Goal: Task Accomplishment & Management: Manage account settings

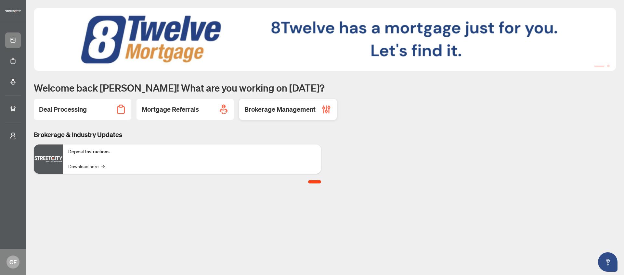
click at [290, 111] on h2 "Brokerage Management" at bounding box center [279, 109] width 71 height 9
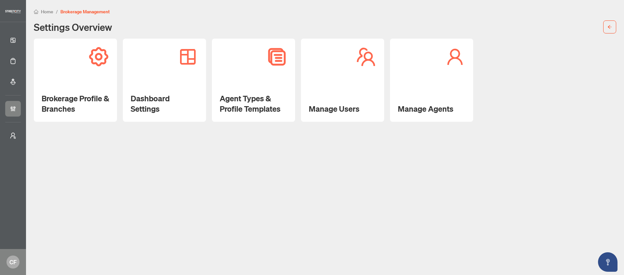
click at [52, 12] on span "Home" at bounding box center [47, 12] width 12 height 6
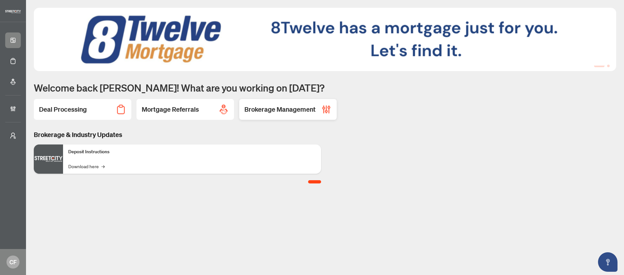
click at [296, 108] on h2 "Brokerage Management" at bounding box center [279, 109] width 71 height 9
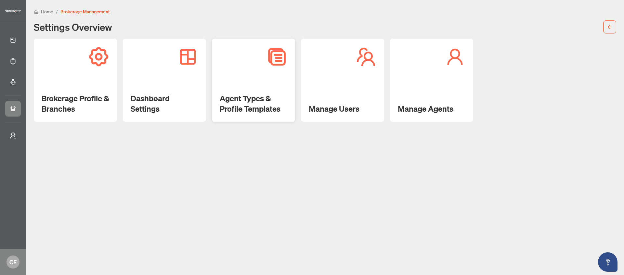
click at [247, 87] on div "Agent Types & Profile Templates" at bounding box center [253, 80] width 83 height 83
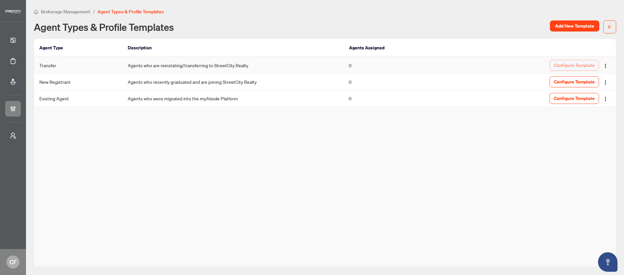
click at [584, 62] on span "Configure Template" at bounding box center [574, 65] width 41 height 10
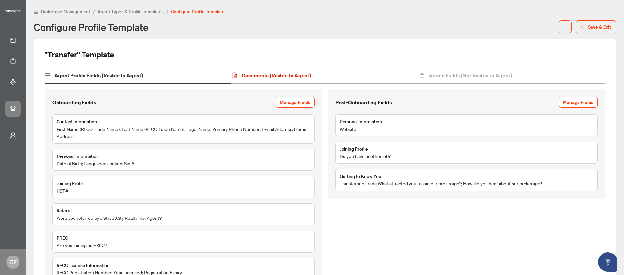
click at [305, 76] on h4 "Documents (Visible to Agent)" at bounding box center [276, 75] width 69 height 8
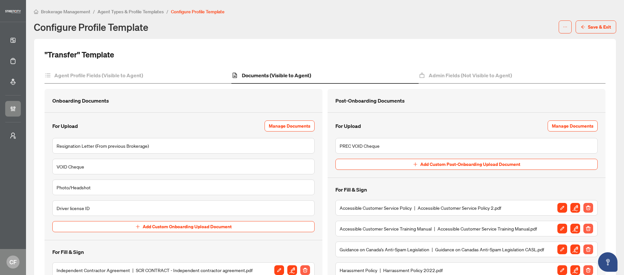
scroll to position [106, 0]
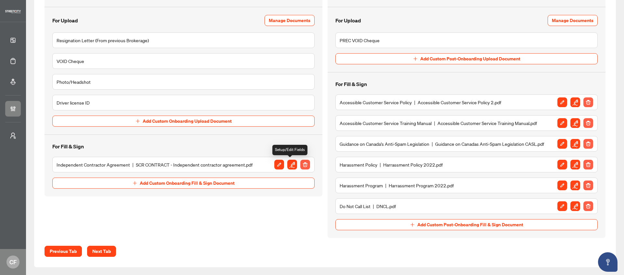
click at [291, 164] on img "button" at bounding box center [292, 165] width 10 height 10
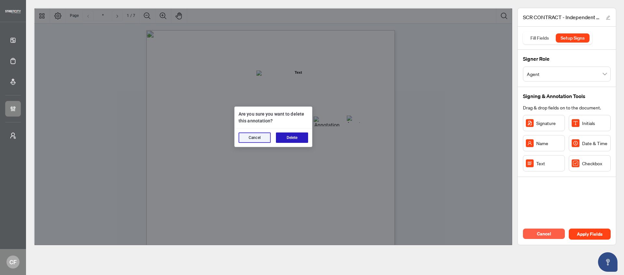
drag, startPoint x: 289, startPoint y: 137, endPoint x: 298, endPoint y: 136, distance: 8.5
click at [288, 138] on button "Delete" at bounding box center [292, 138] width 32 height 10
click at [292, 139] on button "Delete" at bounding box center [292, 138] width 32 height 10
click at [291, 140] on button "Delete" at bounding box center [292, 138] width 32 height 10
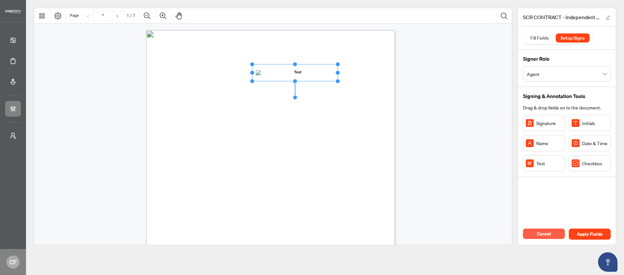
click at [365, 119] on div "INDEPENDENT CONTRACTOR AGREEMENT Between: Hereinafter referred to as the: “Inde…" at bounding box center [301, 231] width 311 height 402
drag, startPoint x: 351, startPoint y: 120, endPoint x: 344, endPoint y: 120, distance: 6.8
click at [344, 120] on circle "Resize, Right" at bounding box center [343, 121] width 4 height 4
click at [363, 122] on span "day of _____________, 20__ UNDER" at bounding box center [332, 125] width 61 height 6
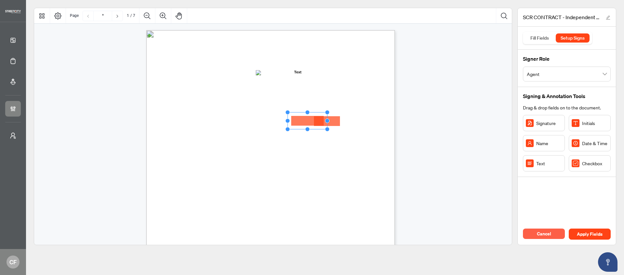
drag, startPoint x: 303, startPoint y: 117, endPoint x: 308, endPoint y: 120, distance: 5.7
drag, startPoint x: 328, startPoint y: 121, endPoint x: 303, endPoint y: 121, distance: 25.0
click at [303, 121] on icon "Resize, Top Resize, Top, Right Resize, Right Resize, Bottom, Right Resize, Bott…" at bounding box center [298, 120] width 26 height 21
click at [300, 122] on rect "Page 1" at bounding box center [297, 121] width 21 height 17
click at [299, 122] on rect "Page 1" at bounding box center [296, 120] width 21 height 17
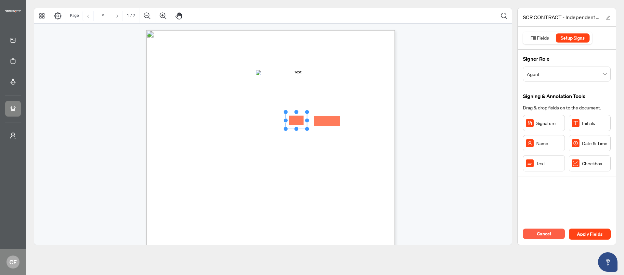
click at [241, 102] on span "And:" at bounding box center [237, 104] width 7 height 4
drag, startPoint x: 536, startPoint y: 161, endPoint x: 362, endPoint y: 120, distance: 179.6
drag, startPoint x: 381, startPoint y: 117, endPoint x: 345, endPoint y: 116, distance: 36.1
click at [345, 116] on icon "Resize, Top Resize, Top, Right Resize, Right Resize, Bottom, Right Resize, Bott…" at bounding box center [352, 116] width 26 height 21
click at [350, 117] on rect "Page 1" at bounding box center [352, 117] width 21 height 17
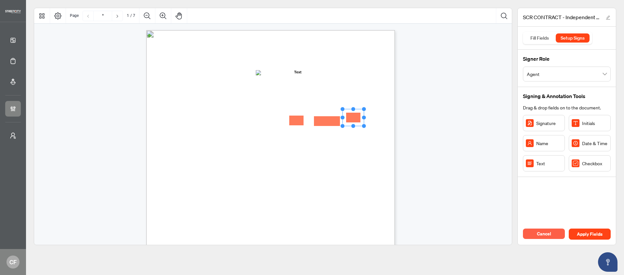
click at [384, 139] on div "INDEPENDENT CONTRACTOR AGREEMENT Between: Hereinafter referred to as the: “Inde…" at bounding box center [301, 231] width 311 height 402
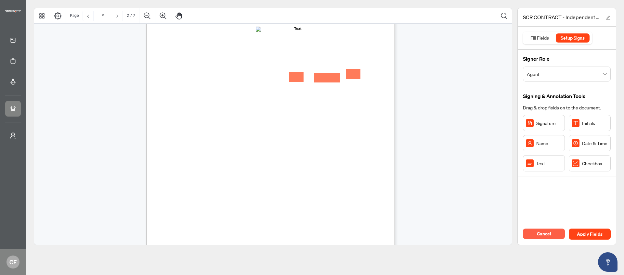
type input "*"
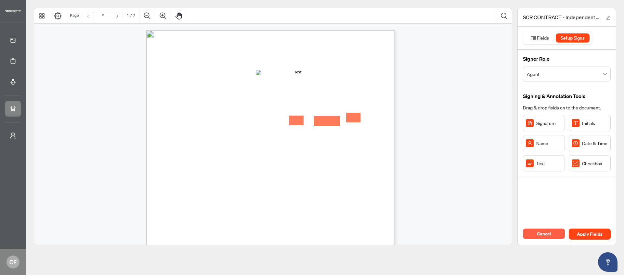
scroll to position [135, 0]
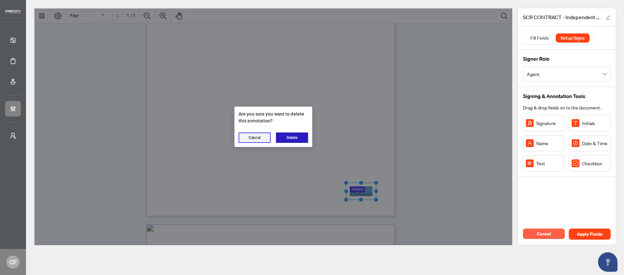
click at [304, 136] on button "Delete" at bounding box center [292, 138] width 32 height 10
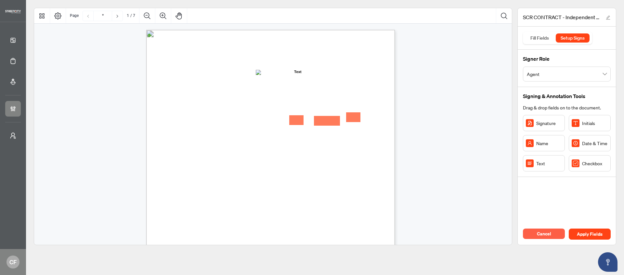
scroll to position [0, 0]
click at [593, 237] on span "Apply Fields" at bounding box center [590, 234] width 26 height 10
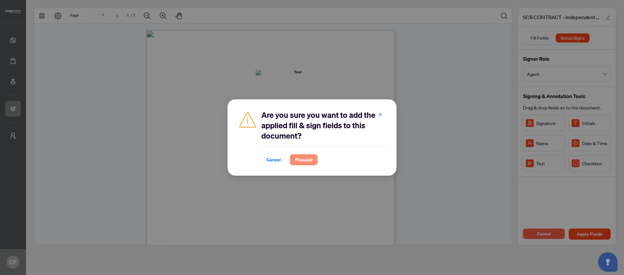
click at [303, 159] on span "Proceed" at bounding box center [303, 160] width 17 height 10
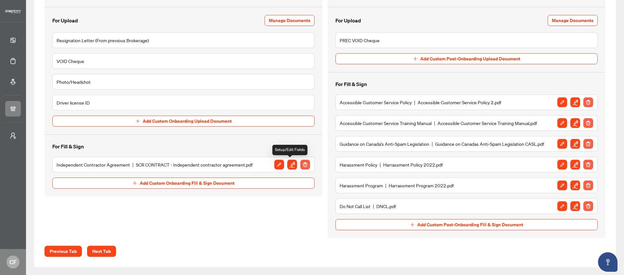
click at [289, 163] on img "button" at bounding box center [292, 165] width 10 height 10
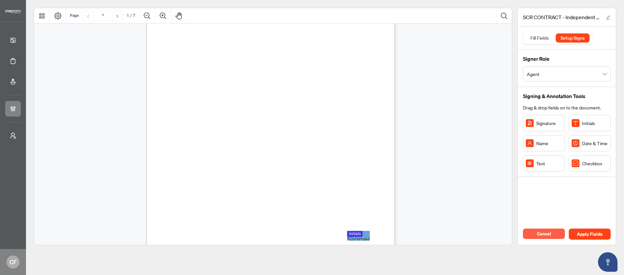
scroll to position [423, 0]
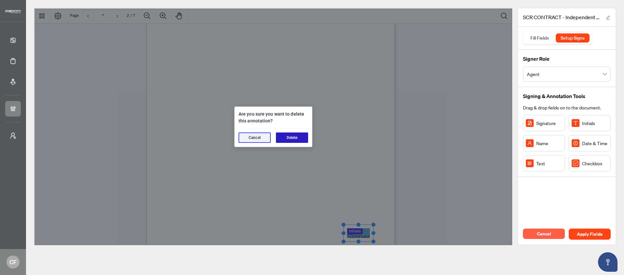
click at [292, 134] on button "Delete" at bounding box center [292, 138] width 32 height 10
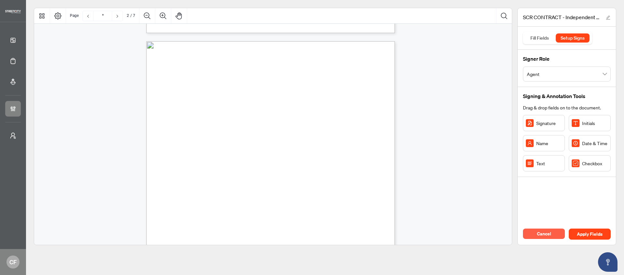
scroll to position [910, 0]
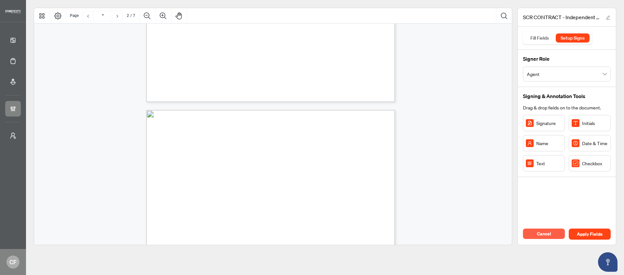
type input "*"
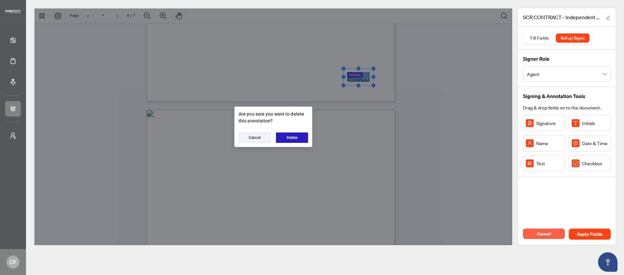
click at [300, 136] on button "Delete" at bounding box center [292, 138] width 32 height 10
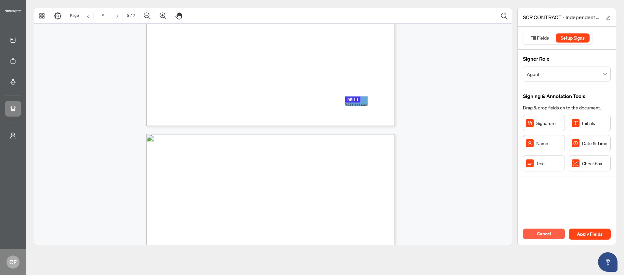
scroll to position [1215, 0]
drag, startPoint x: 351, startPoint y: 94, endPoint x: 352, endPoint y: 98, distance: 3.7
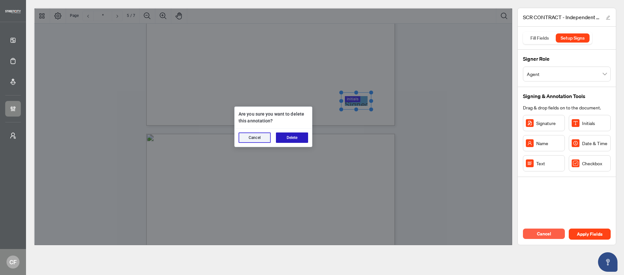
click at [304, 137] on button "Delete" at bounding box center [292, 138] width 32 height 10
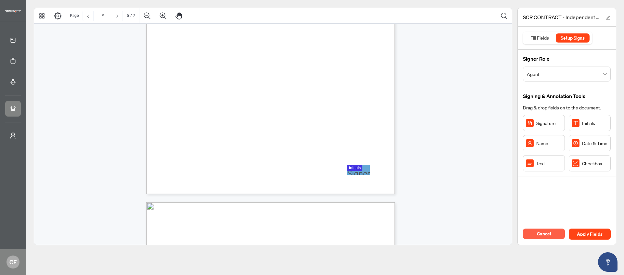
scroll to position [1483, 0]
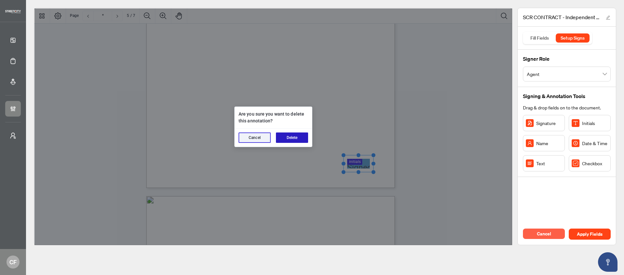
click at [300, 136] on button "Delete" at bounding box center [292, 138] width 32 height 10
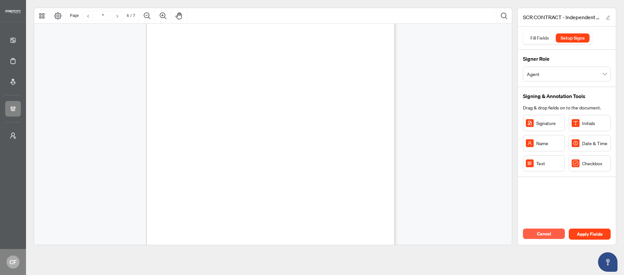
scroll to position [1851, 0]
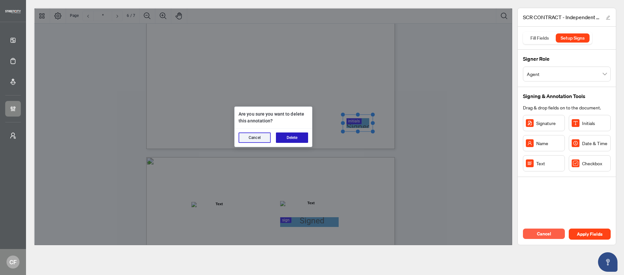
click at [299, 138] on button "Delete" at bounding box center [292, 138] width 32 height 10
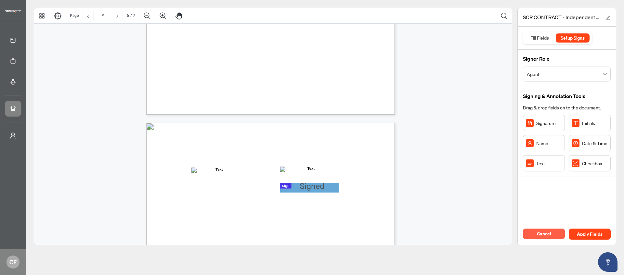
type input "*"
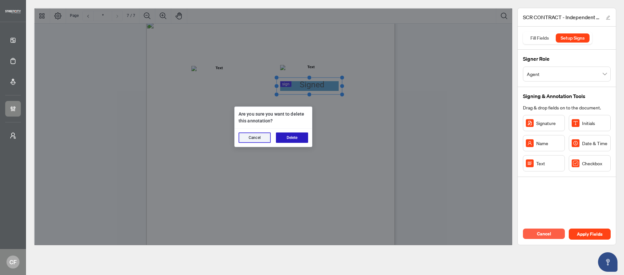
click at [289, 138] on button "Delete" at bounding box center [292, 138] width 32 height 10
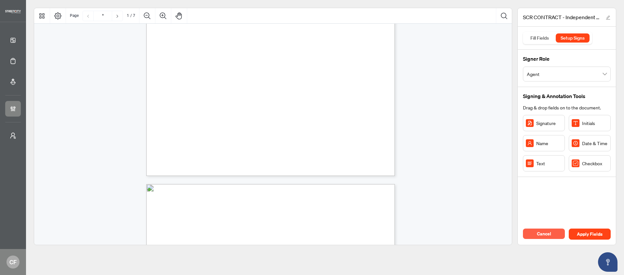
scroll to position [177, 0]
drag, startPoint x: 350, startPoint y: 152, endPoint x: 366, endPoint y: 149, distance: 16.9
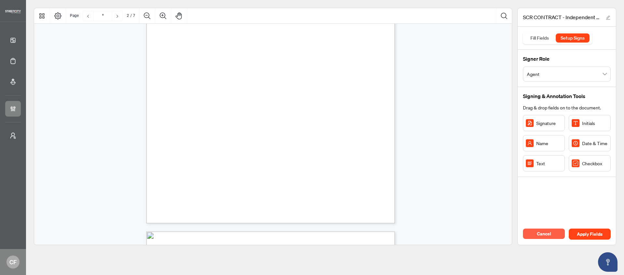
scroll to position [523, 0]
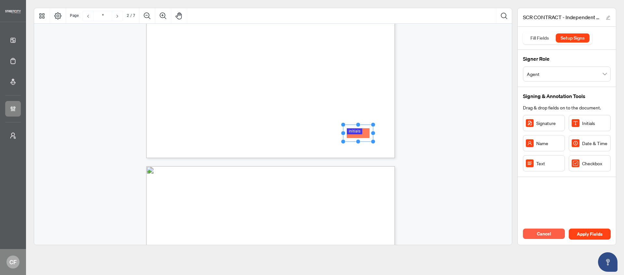
drag, startPoint x: 586, startPoint y: 126, endPoint x: 359, endPoint y: 133, distance: 226.8
click at [336, 157] on div "sixty (60) days prior to the expiration date of this Contract or any extension …" at bounding box center [301, 38] width 311 height 402
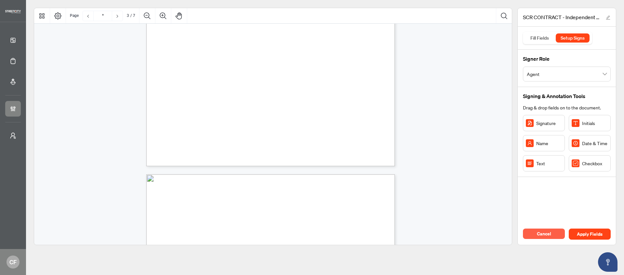
scroll to position [850, 0]
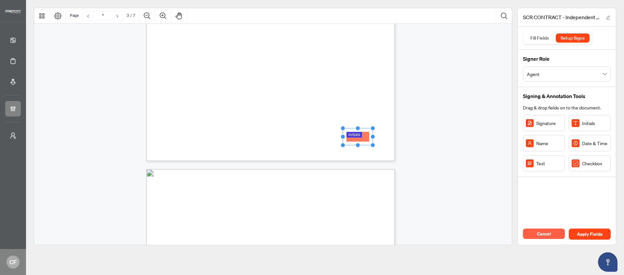
drag, startPoint x: 362, startPoint y: 135, endPoint x: 358, endPoint y: 137, distance: 4.4
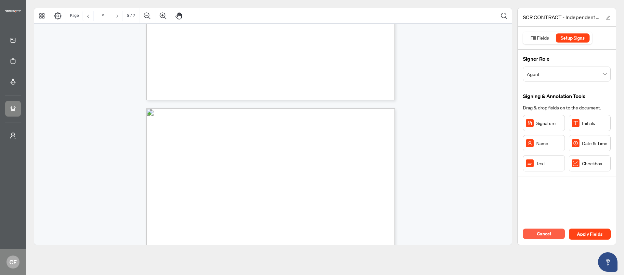
scroll to position [1242, 0]
drag, startPoint x: 352, startPoint y: 76, endPoint x: 358, endPoint y: 76, distance: 5.9
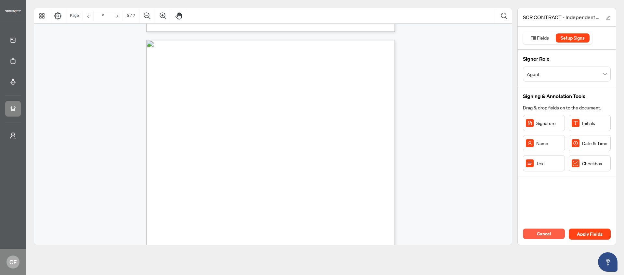
scroll to position [1429, 0]
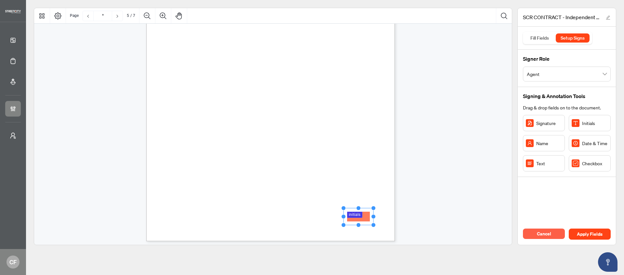
click at [272, 218] on span "5" at bounding box center [271, 219] width 2 height 5
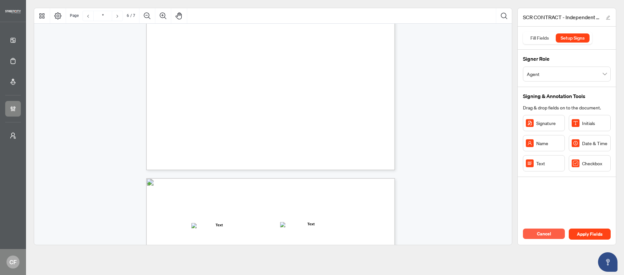
type input "*"
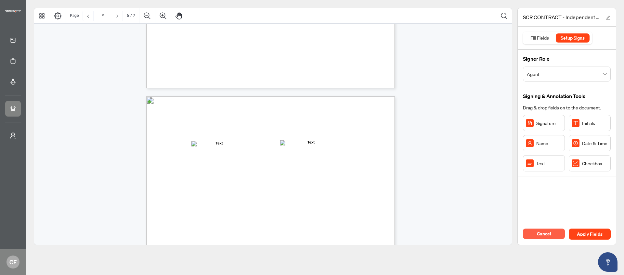
scroll to position [1914, 0]
drag, startPoint x: 369, startPoint y: 64, endPoint x: 355, endPoint y: 61, distance: 14.0
drag, startPoint x: 317, startPoint y: 159, endPoint x: 302, endPoint y: 159, distance: 15.0
drag, startPoint x: 306, startPoint y: 159, endPoint x: 341, endPoint y: 157, distance: 35.5
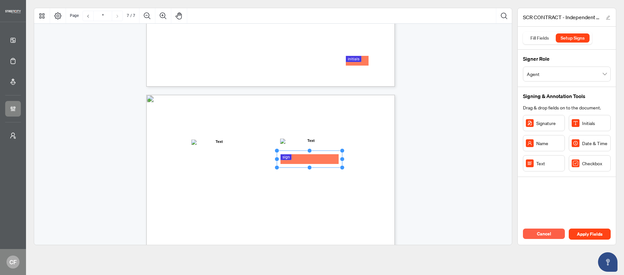
click at [341, 157] on icon "Resize, Top Resize, Top, Right Resize, Right Resize, Bottom, Right Resize, Bott…" at bounding box center [309, 158] width 70 height 21
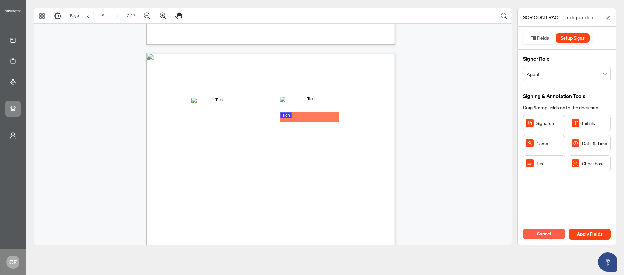
scroll to position [1989, 0]
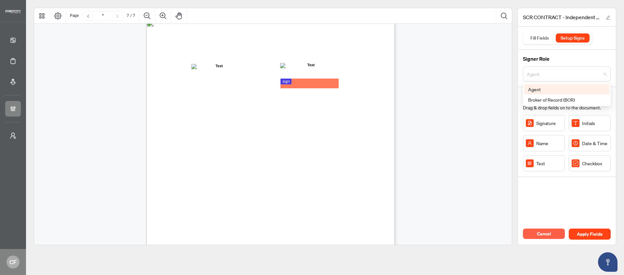
click at [553, 77] on span "Agent" at bounding box center [567, 74] width 80 height 12
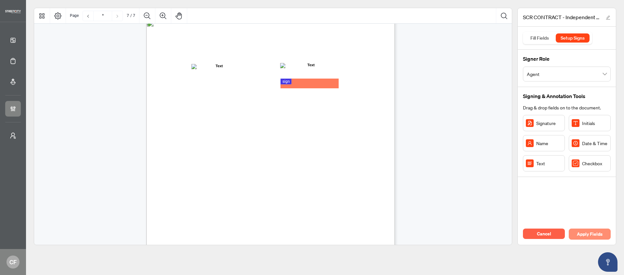
click at [601, 234] on span "Apply Fields" at bounding box center [590, 234] width 26 height 10
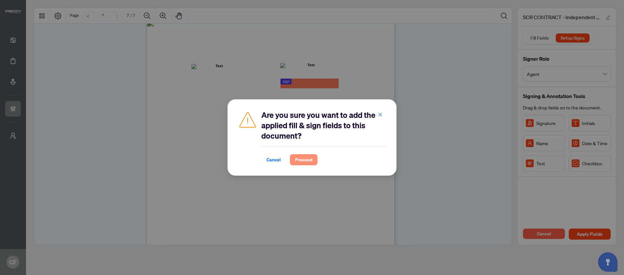
click at [309, 159] on span "Proceed" at bounding box center [303, 160] width 17 height 10
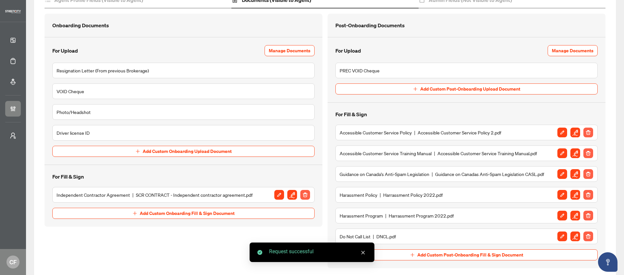
scroll to position [106, 0]
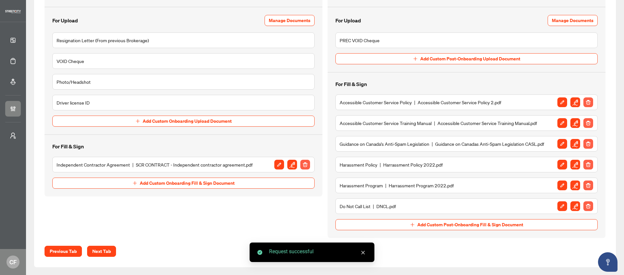
click at [572, 105] on img "button" at bounding box center [575, 102] width 10 height 10
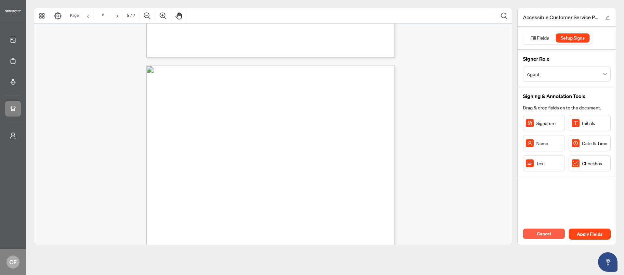
scroll to position [2092, 0]
type input "*"
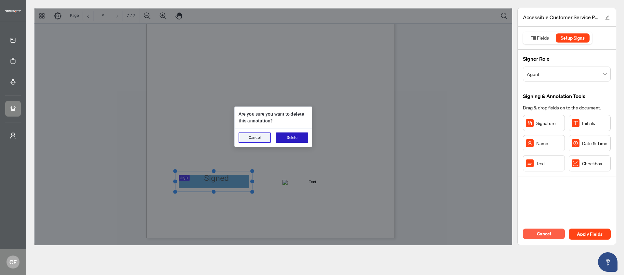
click at [292, 136] on button "Delete" at bounding box center [292, 138] width 32 height 10
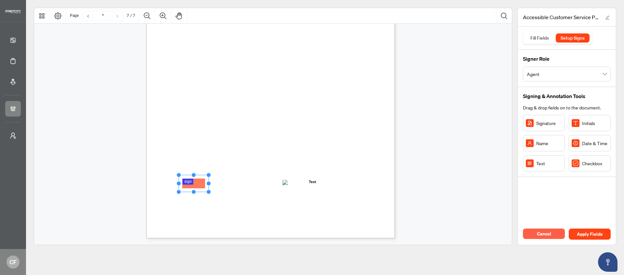
drag, startPoint x: 547, startPoint y: 123, endPoint x: 193, endPoint y: 183, distance: 359.8
drag, startPoint x: 207, startPoint y: 183, endPoint x: 256, endPoint y: 177, distance: 50.1
click at [256, 177] on icon "Resize, Top Resize, Top, Right Resize, Right Resize, Bottom, Right Resize, Bott…" at bounding box center [217, 182] width 84 height 21
click at [248, 179] on rect "Page 7" at bounding box center [219, 180] width 80 height 17
click at [307, 196] on div "• Instructions on how to use equipment or devices that are available at our pre…" at bounding box center [301, 118] width 311 height 402
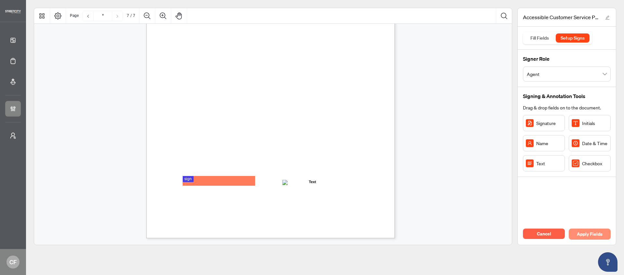
click at [594, 232] on span "Apply Fields" at bounding box center [590, 234] width 26 height 10
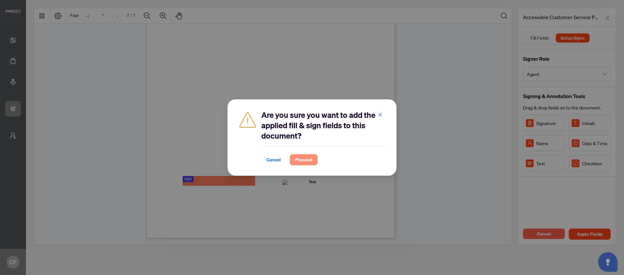
click at [301, 159] on span "Proceed" at bounding box center [303, 160] width 17 height 10
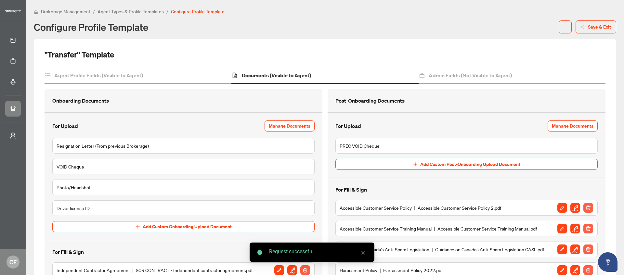
scroll to position [106, 0]
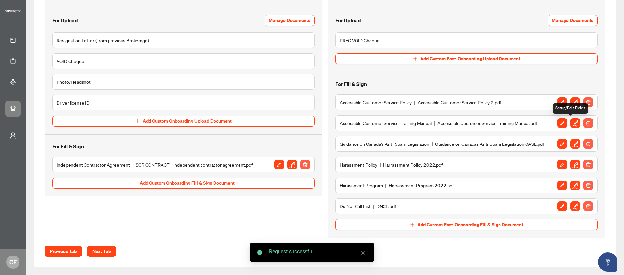
click at [572, 121] on img "button" at bounding box center [575, 123] width 10 height 10
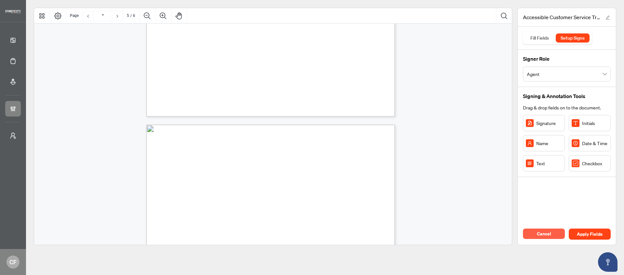
type input "*"
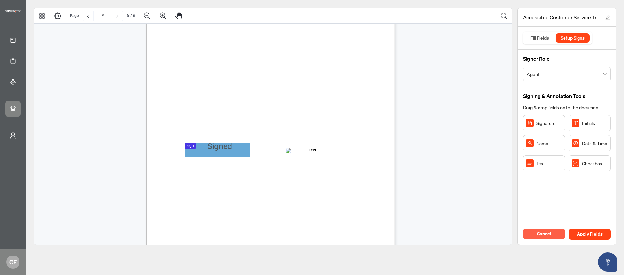
scroll to position [1762, 0]
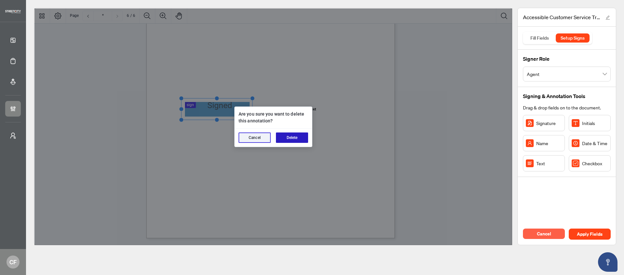
click at [289, 137] on button "Delete" at bounding box center [292, 138] width 32 height 10
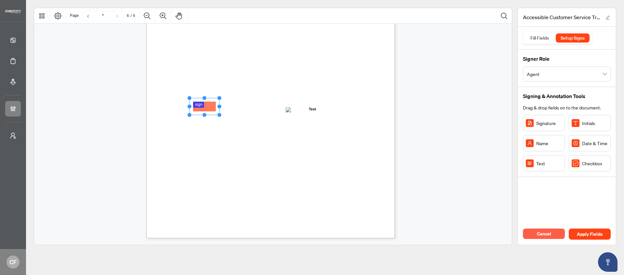
drag, startPoint x: 232, startPoint y: 109, endPoint x: 208, endPoint y: 108, distance: 24.4
drag, startPoint x: 218, startPoint y: 107, endPoint x: 270, endPoint y: 105, distance: 51.4
click at [270, 105] on circle "Resize, Right" at bounding box center [268, 106] width 4 height 4
click at [583, 233] on span "Apply Fields" at bounding box center [590, 234] width 26 height 10
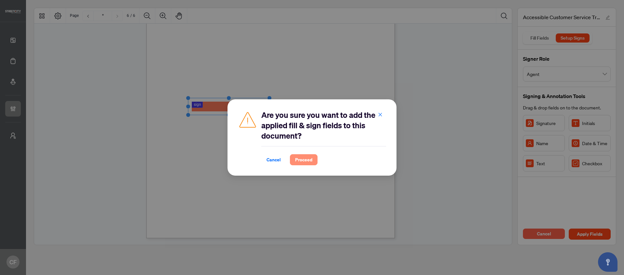
click at [304, 161] on span "Proceed" at bounding box center [303, 160] width 17 height 10
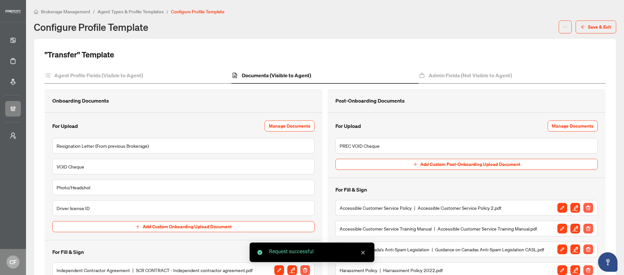
scroll to position [26, 0]
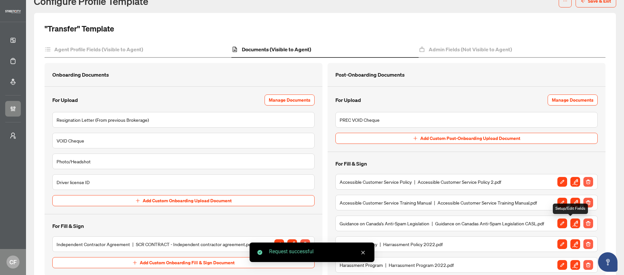
click at [570, 224] on img "button" at bounding box center [575, 224] width 10 height 10
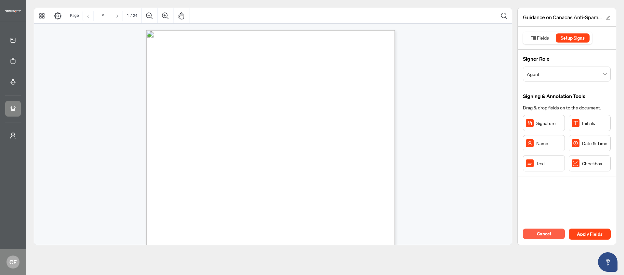
scroll to position [274, 0]
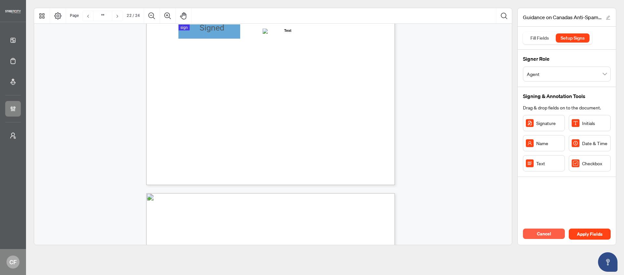
type input "**"
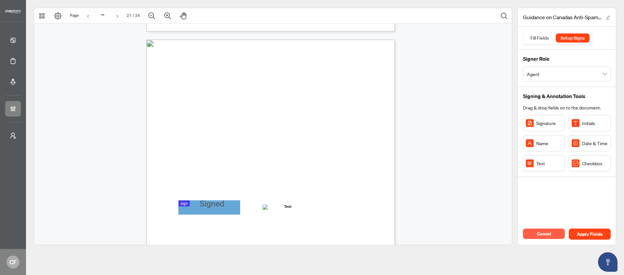
scroll to position [6582, 0]
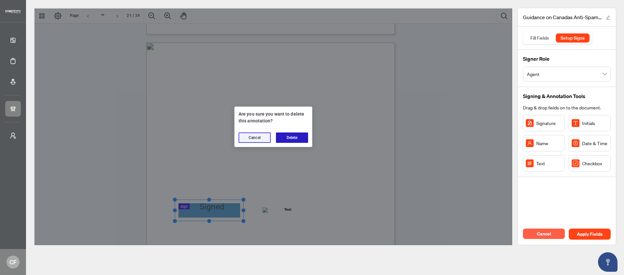
click at [302, 133] on button "Delete" at bounding box center [292, 138] width 32 height 10
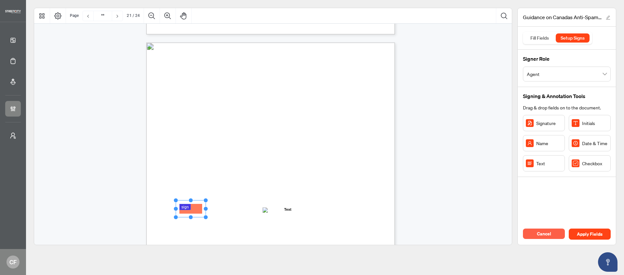
drag, startPoint x: 207, startPoint y: 209, endPoint x: 195, endPoint y: 210, distance: 12.4
drag, startPoint x: 206, startPoint y: 209, endPoint x: 254, endPoint y: 206, distance: 47.8
click at [254, 206] on div "Guidance on CASL for REALTOR ® Members Electronic Commerce Protection Regulatio…" at bounding box center [270, 204] width 249 height 322
click at [273, 221] on div "Guidance on CASL for REALTOR ® Members Electronic Commerce Protection Regulatio…" at bounding box center [301, 244] width 311 height 402
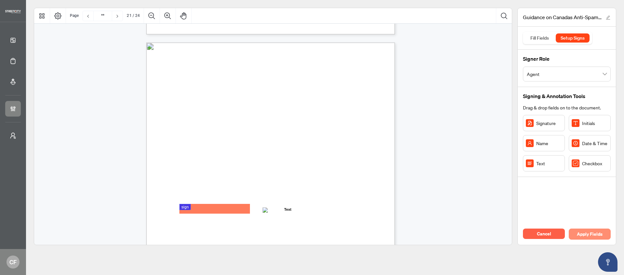
click at [592, 236] on span "Apply Fields" at bounding box center [590, 234] width 26 height 10
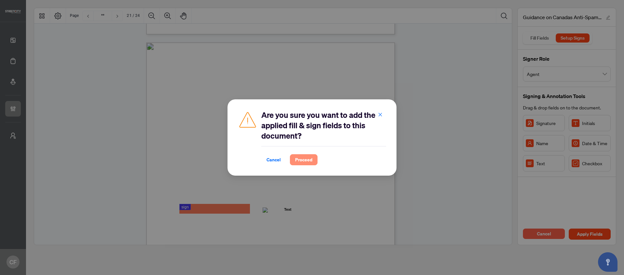
click at [301, 164] on span "Proceed" at bounding box center [303, 160] width 17 height 10
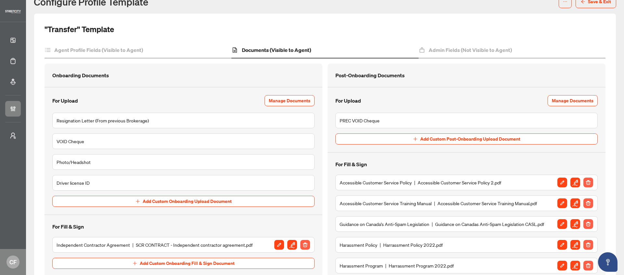
scroll to position [46, 0]
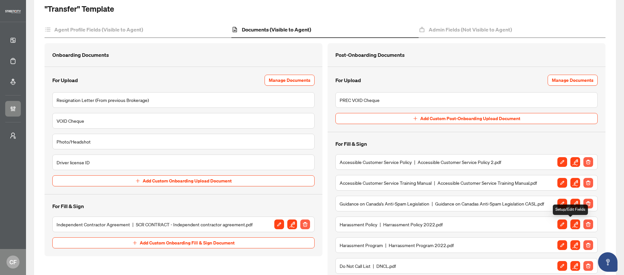
click at [570, 226] on img "button" at bounding box center [575, 225] width 10 height 10
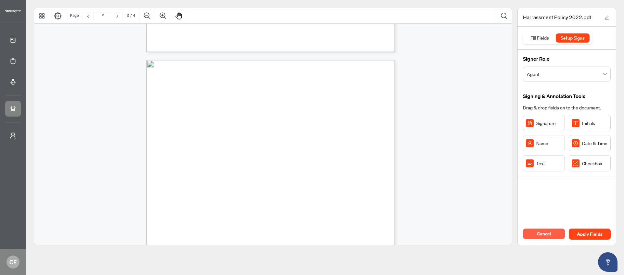
type input "*"
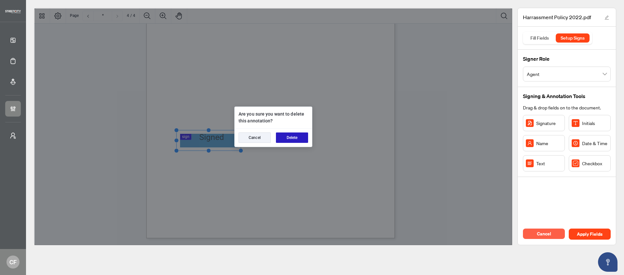
click at [300, 137] on button "Delete" at bounding box center [292, 138] width 32 height 10
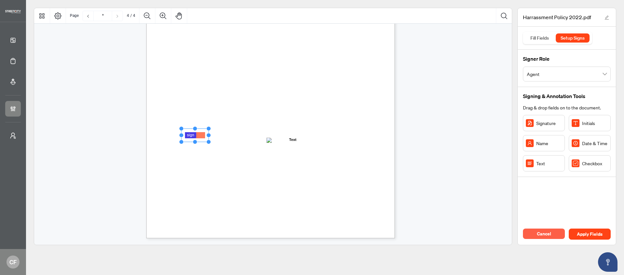
drag, startPoint x: 211, startPoint y: 145, endPoint x: 208, endPoint y: 138, distance: 7.6
click at [208, 138] on div "IV. STREETCITY REALTY HUMAN RIGHTS AND WORKPLACE HARASSMENT PROGRAM 15. Where a…" at bounding box center [270, 78] width 249 height 322
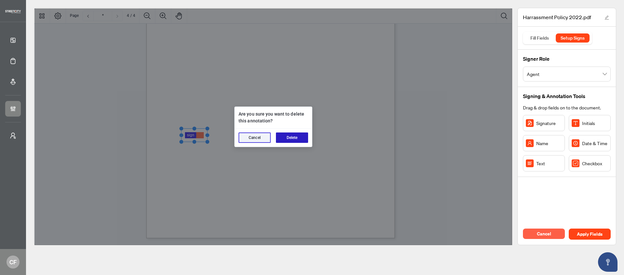
click at [300, 138] on button "Delete" at bounding box center [292, 138] width 32 height 10
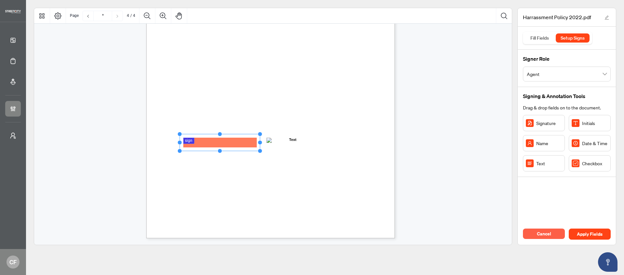
drag, startPoint x: 210, startPoint y: 143, endPoint x: 262, endPoint y: 141, distance: 52.3
click at [262, 141] on circle "Resize, Right" at bounding box center [260, 143] width 4 height 4
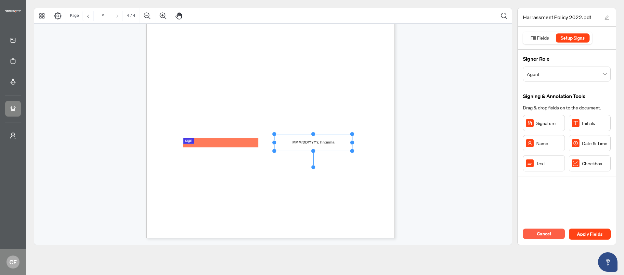
drag, startPoint x: 329, startPoint y: 143, endPoint x: 352, endPoint y: 142, distance: 23.4
click at [352, 142] on circle "Resize, Right" at bounding box center [352, 142] width 4 height 4
click at [358, 186] on div "IV. STREETCITY REALTY HUMAN RIGHTS AND WORKPLACE HARASSMENT PROGRAM 15. Where a…" at bounding box center [301, 118] width 311 height 402
click at [282, 168] on div "IV. STREETCITY REALTY HUMAN RIGHTS AND WORKPLACE HARASSMENT PROGRAM 15. Where a…" at bounding box center [301, 118] width 311 height 402
click at [589, 234] on span "Apply Fields" at bounding box center [590, 234] width 26 height 10
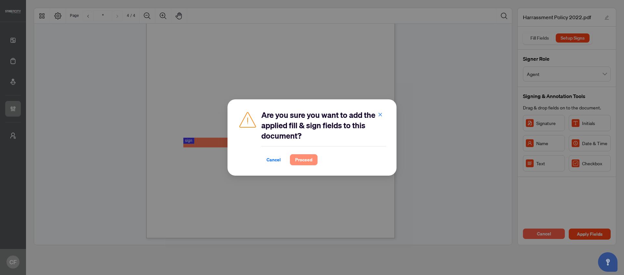
click at [312, 162] on button "Proceed" at bounding box center [304, 159] width 28 height 11
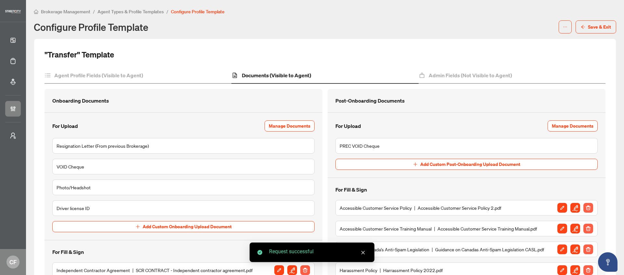
scroll to position [106, 0]
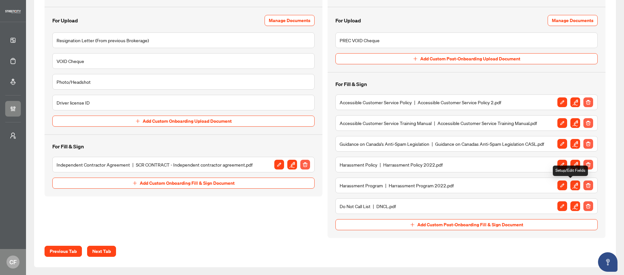
click at [570, 187] on img "button" at bounding box center [575, 186] width 10 height 10
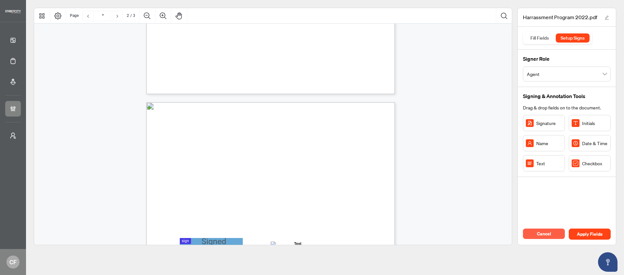
type input "*"
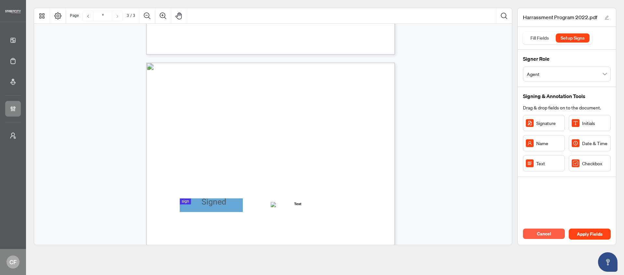
scroll to position [627, 0]
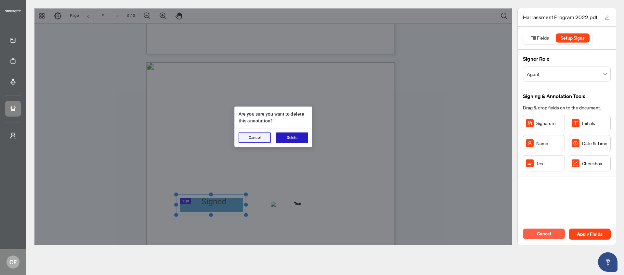
click at [303, 138] on button "Delete" at bounding box center [292, 138] width 32 height 10
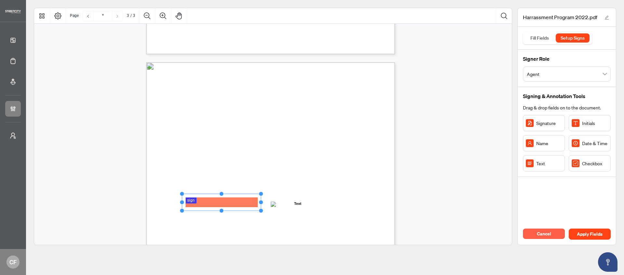
drag, startPoint x: 212, startPoint y: 203, endPoint x: 262, endPoint y: 202, distance: 50.0
click at [262, 202] on circle "Resize, Right" at bounding box center [261, 202] width 4 height 4
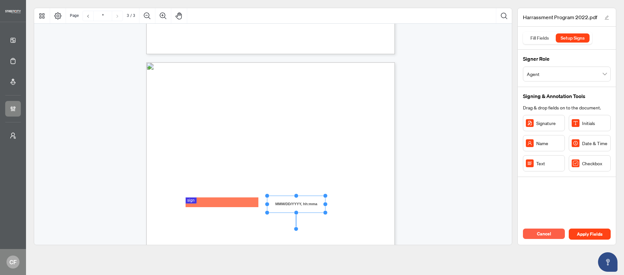
click at [325, 205] on circle "Resize, Right" at bounding box center [325, 204] width 4 height 4
click at [337, 206] on div "20. If the Complaint Committee determines that no discrimination or harassment …" at bounding box center [301, 263] width 311 height 402
click at [597, 235] on span "Apply Fields" at bounding box center [590, 234] width 26 height 10
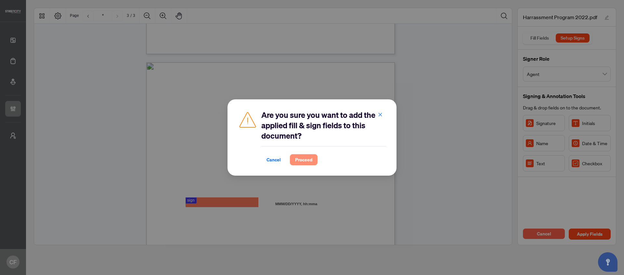
click at [305, 164] on span "Proceed" at bounding box center [303, 160] width 17 height 10
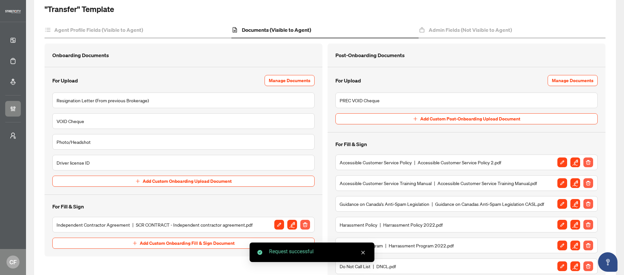
scroll to position [106, 0]
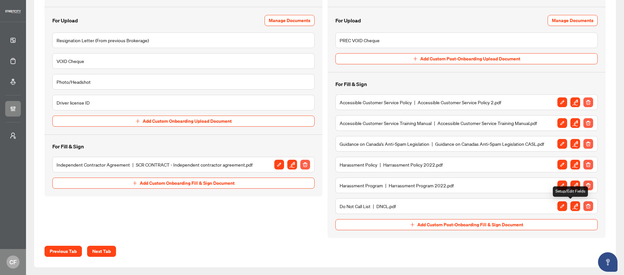
click at [571, 208] on img "button" at bounding box center [575, 206] width 10 height 10
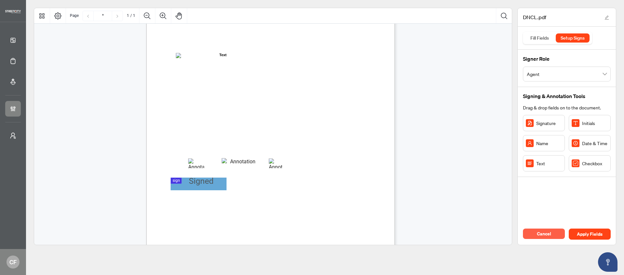
scroll to position [86, 0]
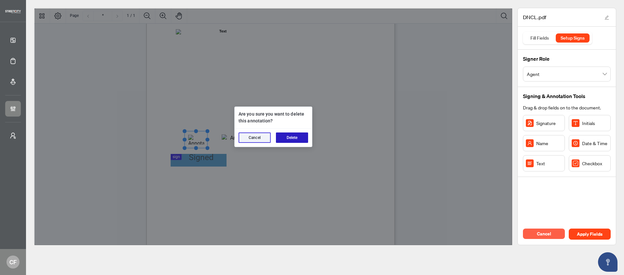
click at [286, 139] on button "Delete" at bounding box center [292, 138] width 32 height 10
click at [285, 140] on button "Delete" at bounding box center [292, 138] width 32 height 10
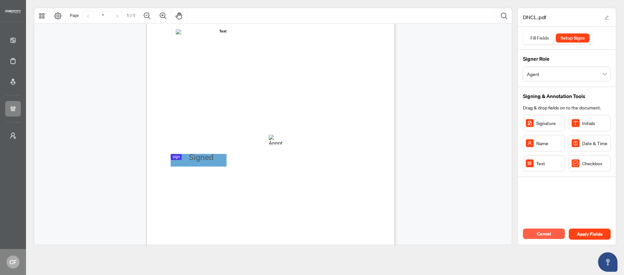
click at [264, 143] on span "Dated this _______ day of _________________, 20____." at bounding box center [218, 143] width 103 height 5
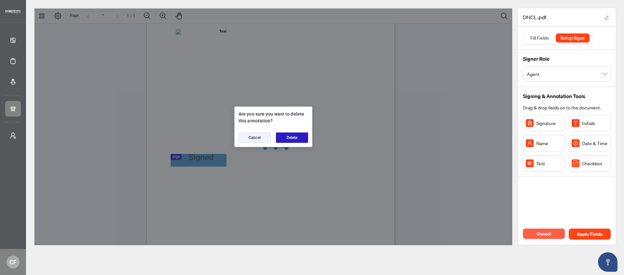
click at [287, 138] on button "Delete" at bounding box center [292, 138] width 32 height 10
click at [301, 137] on button "Delete" at bounding box center [292, 138] width 32 height 10
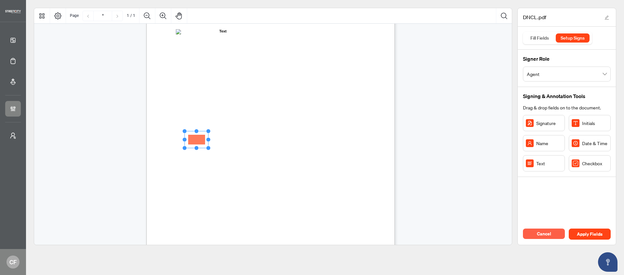
drag, startPoint x: 225, startPoint y: 140, endPoint x: 209, endPoint y: 141, distance: 15.9
click at [209, 141] on circle "Resize, Right" at bounding box center [208, 139] width 4 height 4
click at [261, 148] on div "NATIONAL DO NOT CALL LIST (DNCL) Indemnification Agreement Between Independent …" at bounding box center [301, 145] width 311 height 402
drag, startPoint x: 242, startPoint y: 139, endPoint x: 237, endPoint y: 139, distance: 5.2
drag, startPoint x: 257, startPoint y: 139, endPoint x: 262, endPoint y: 140, distance: 5.2
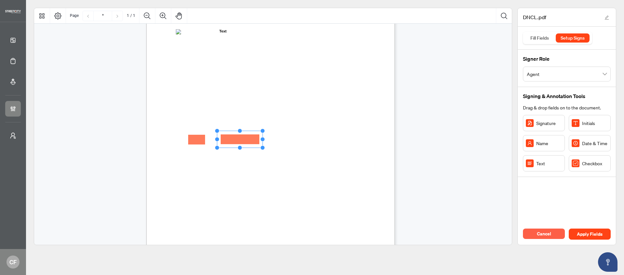
click at [262, 140] on circle "Resize, Right" at bounding box center [262, 139] width 4 height 4
click at [270, 144] on span "Dated this _______ day of _________________, 20____." at bounding box center [218, 143] width 103 height 5
drag, startPoint x: 304, startPoint y: 139, endPoint x: 279, endPoint y: 139, distance: 24.7
click at [279, 139] on icon "Resize, Top Resize, Top, Right Resize, Right Resize, Bottom, Right Resize, Bott…" at bounding box center [275, 139] width 26 height 21
click at [323, 153] on div "NATIONAL DO NOT CALL LIST (DNCL) Indemnification Agreement Between Independent …" at bounding box center [301, 145] width 311 height 402
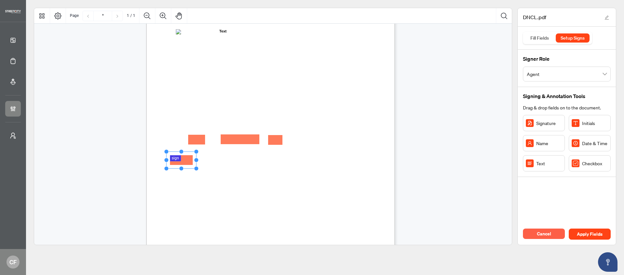
drag, startPoint x: 193, startPoint y: 159, endPoint x: 182, endPoint y: 160, distance: 11.2
drag, startPoint x: 196, startPoint y: 161, endPoint x: 231, endPoint y: 161, distance: 34.4
click at [231, 161] on circle "Resize, Right" at bounding box center [230, 160] width 4 height 4
click at [209, 170] on span "Independent Contractor" at bounding box center [188, 172] width 41 height 5
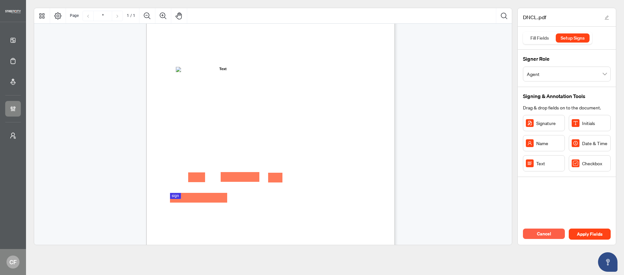
scroll to position [0, 0]
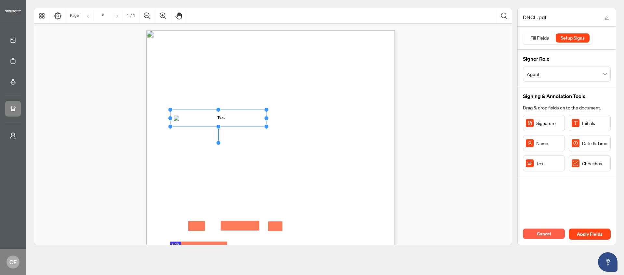
click at [222, 118] on rect "Page 1" at bounding box center [218, 118] width 96 height 17
click at [412, 201] on div "NATIONAL DO NOT CALL LIST (DNCL) Indemnification Agreement Between Independent …" at bounding box center [273, 188] width 478 height 328
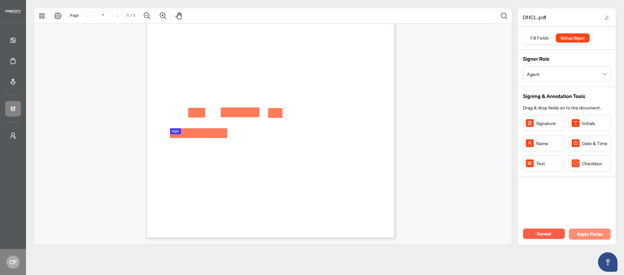
click at [590, 232] on span "Apply Fields" at bounding box center [590, 234] width 26 height 10
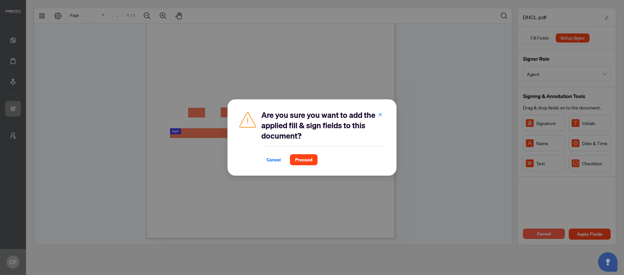
click at [300, 165] on div "Are you sure you want to add the applied fill & sign fields to this document? C…" at bounding box center [311, 137] width 169 height 76
click at [306, 159] on span "Proceed" at bounding box center [303, 160] width 17 height 10
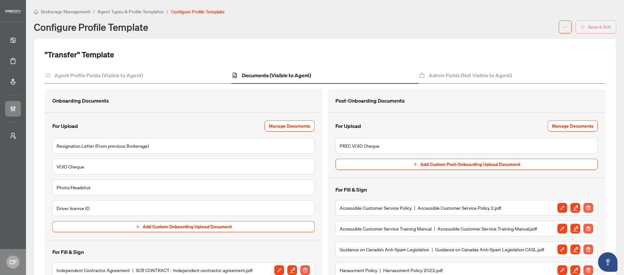
click at [588, 30] on span "Save & Exit" at bounding box center [599, 27] width 23 height 10
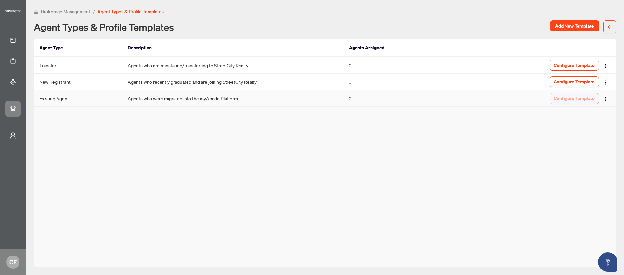
click at [573, 98] on span "Configure Template" at bounding box center [574, 98] width 41 height 10
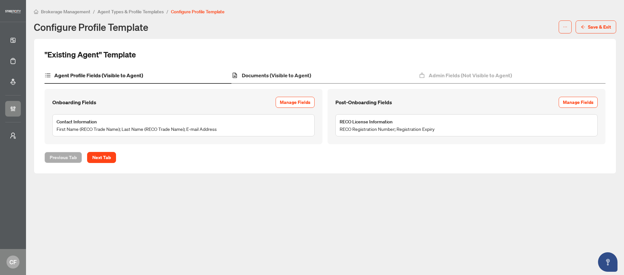
click at [273, 69] on div "Documents (Visible to Agent)" at bounding box center [324, 76] width 187 height 16
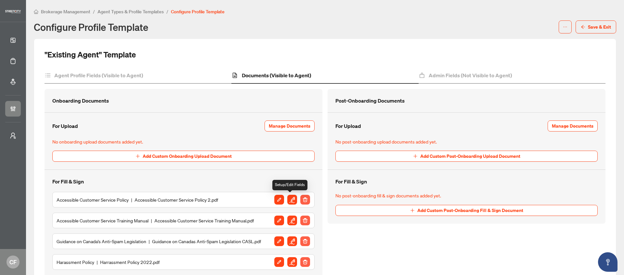
click at [289, 198] on img "button" at bounding box center [292, 200] width 10 height 10
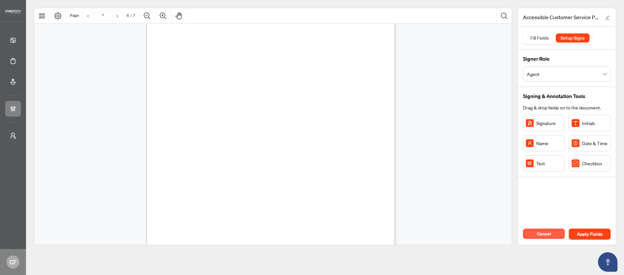
scroll to position [2046, 0]
type input "*"
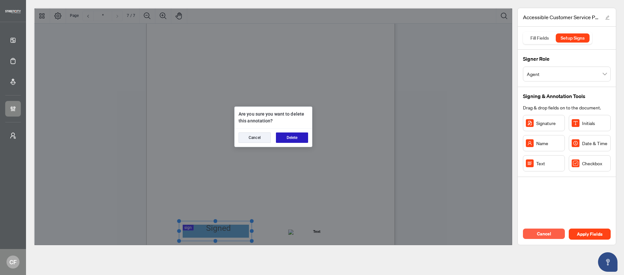
click at [294, 140] on button "Delete" at bounding box center [292, 138] width 32 height 10
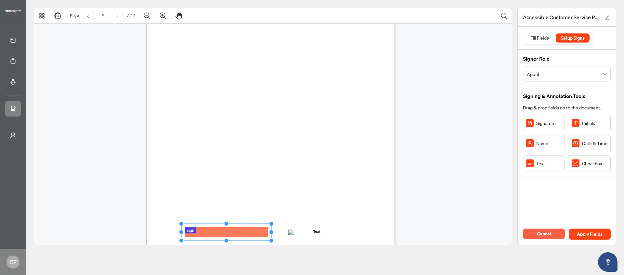
drag, startPoint x: 211, startPoint y: 232, endPoint x: 271, endPoint y: 226, distance: 60.4
click at [271, 226] on icon "Resize, Top Resize, Top, Right Resize, Right Resize, Bottom, Right Resize, Bott…" at bounding box center [226, 232] width 95 height 21
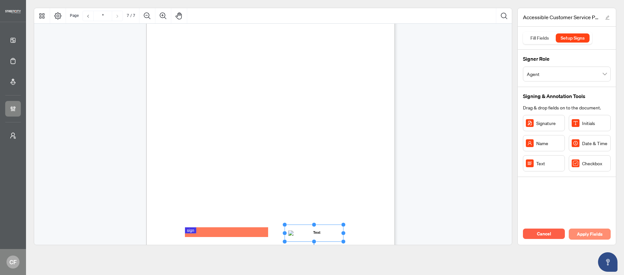
click at [590, 232] on span "Apply Fields" at bounding box center [590, 234] width 26 height 10
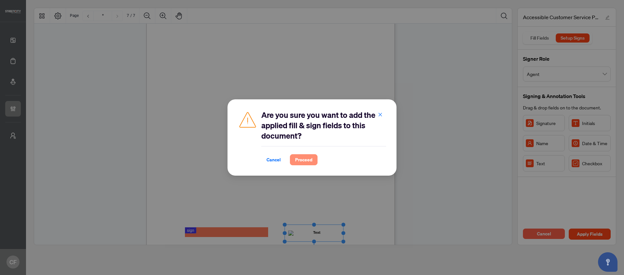
click at [304, 161] on span "Proceed" at bounding box center [303, 160] width 17 height 10
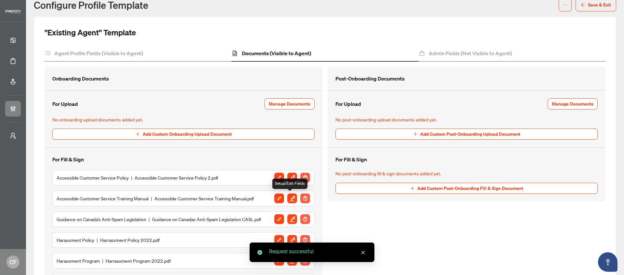
click at [290, 199] on img "button" at bounding box center [292, 199] width 10 height 10
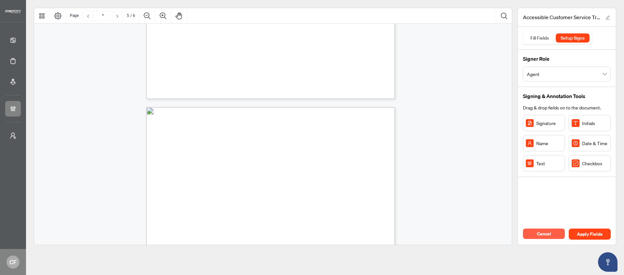
scroll to position [1762, 0]
type input "*"
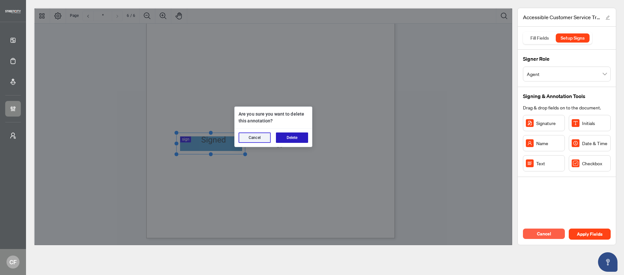
click at [290, 136] on button "Delete" at bounding box center [292, 138] width 32 height 10
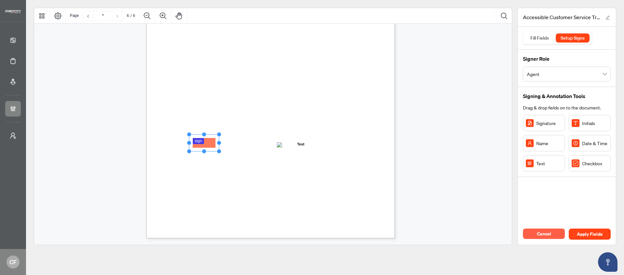
drag, startPoint x: 211, startPoint y: 140, endPoint x: 210, endPoint y: 147, distance: 7.3
click at [210, 147] on rect "Page 6" at bounding box center [204, 142] width 30 height 17
drag, startPoint x: 220, startPoint y: 146, endPoint x: 268, endPoint y: 145, distance: 48.7
click at [266, 145] on circle "Resize, Right" at bounding box center [264, 145] width 4 height 4
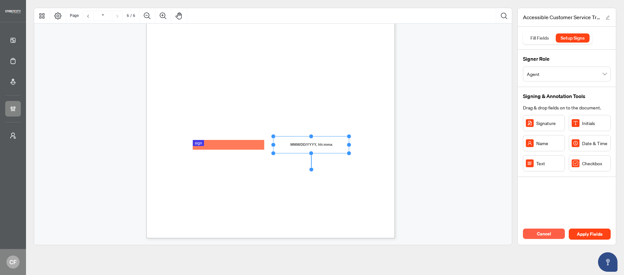
drag, startPoint x: 323, startPoint y: 145, endPoint x: 350, endPoint y: 145, distance: 26.3
click at [350, 145] on circle "Resize, Right" at bounding box center [349, 145] width 4 height 4
drag, startPoint x: 303, startPoint y: 149, endPoint x: 311, endPoint y: 149, distance: 8.4
click at [311, 149] on rect "Page 6" at bounding box center [320, 144] width 76 height 17
click at [310, 181] on div "Other Disabilities Chronic health conditions, such as [MEDICAL_DATA], [MEDICAL_…" at bounding box center [301, 118] width 311 height 402
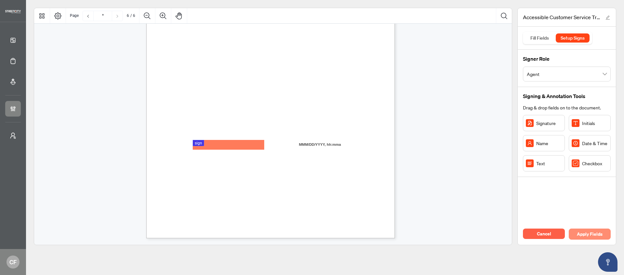
click at [593, 231] on span "Apply Fields" at bounding box center [590, 234] width 26 height 10
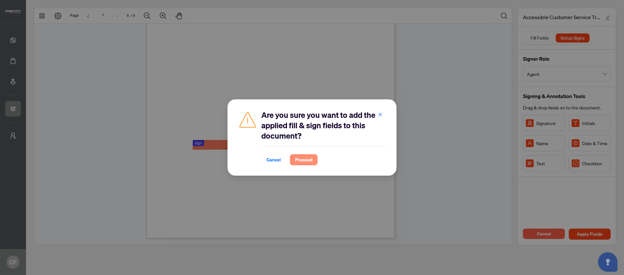
click at [308, 159] on span "Proceed" at bounding box center [303, 160] width 17 height 10
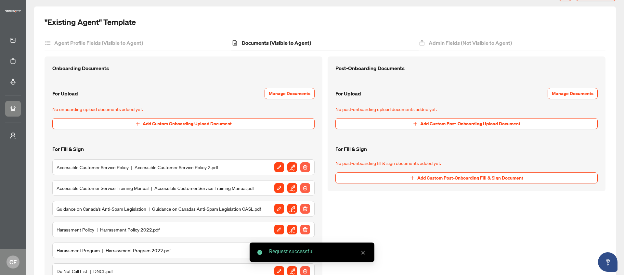
scroll to position [60, 0]
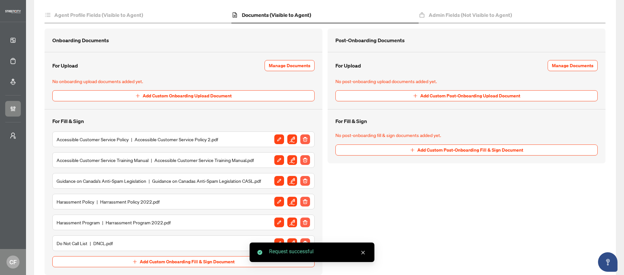
click at [292, 182] on img "button" at bounding box center [292, 181] width 10 height 10
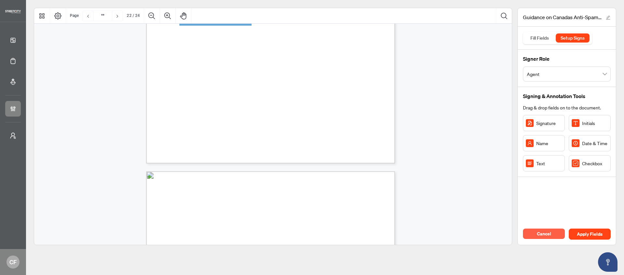
type input "**"
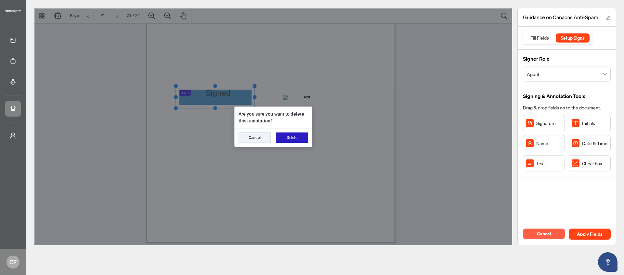
click at [291, 138] on button "Delete" at bounding box center [292, 138] width 32 height 10
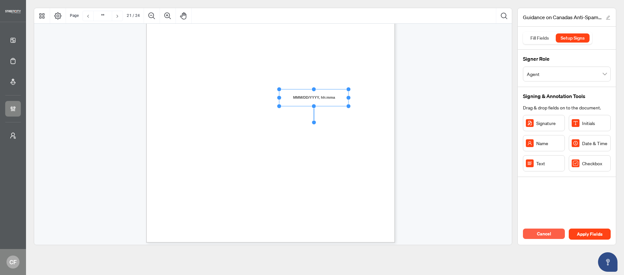
drag, startPoint x: 329, startPoint y: 98, endPoint x: 349, endPoint y: 97, distance: 19.8
click at [349, 97] on circle "Resize, Right" at bounding box center [348, 98] width 4 height 4
click at [383, 139] on div "Guidance on CASL for REALTOR ® Members Electronic Commerce Protection Regulatio…" at bounding box center [301, 122] width 311 height 402
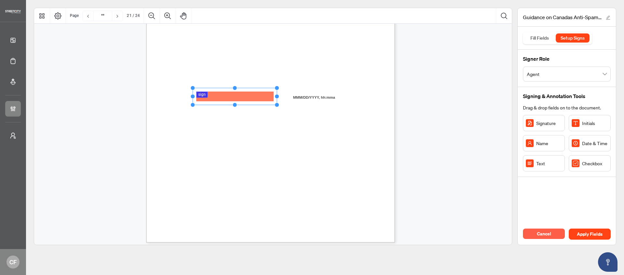
drag, startPoint x: 223, startPoint y: 97, endPoint x: 277, endPoint y: 95, distance: 54.3
click at [277, 95] on circle "Resize, Right" at bounding box center [277, 97] width 4 height 4
drag, startPoint x: 254, startPoint y: 100, endPoint x: 245, endPoint y: 99, distance: 9.4
click at [245, 99] on rect "Page 19" at bounding box center [225, 95] width 84 height 17
click at [342, 140] on div "Guidance on CASL for REALTOR ® Members Electronic Commerce Protection Regulatio…" at bounding box center [301, 122] width 311 height 402
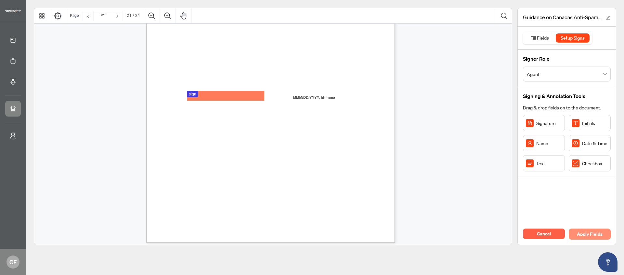
click at [583, 232] on span "Apply Fields" at bounding box center [590, 234] width 26 height 10
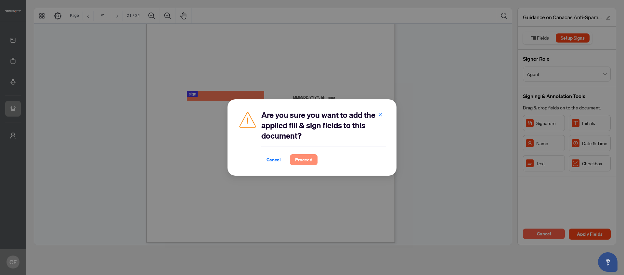
click at [300, 159] on span "Proceed" at bounding box center [303, 160] width 17 height 10
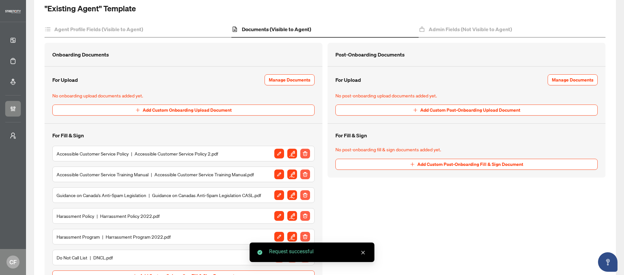
scroll to position [97, 0]
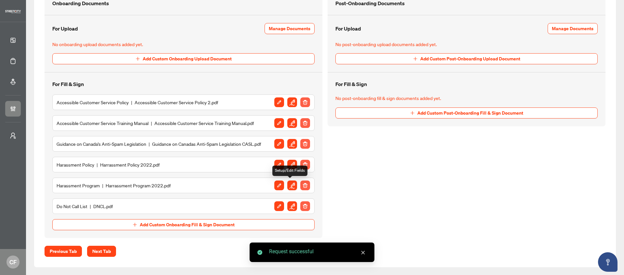
click at [292, 185] on img "button" at bounding box center [292, 186] width 10 height 10
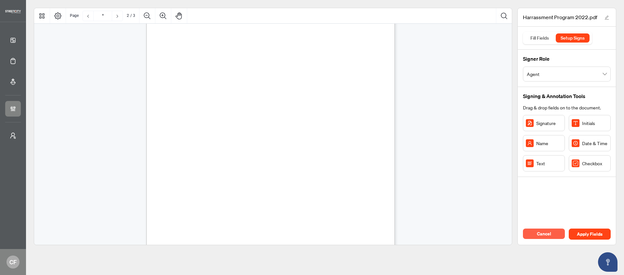
type input "*"
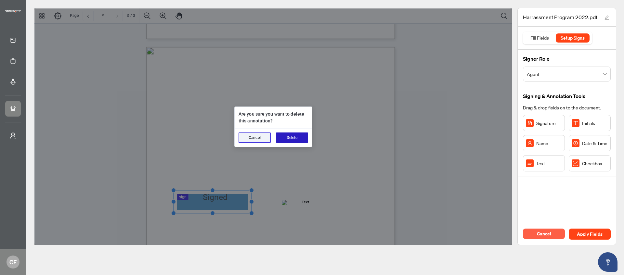
click at [302, 143] on div "Cancel Delete" at bounding box center [273, 138] width 77 height 18
click at [297, 139] on button "Delete" at bounding box center [292, 138] width 32 height 10
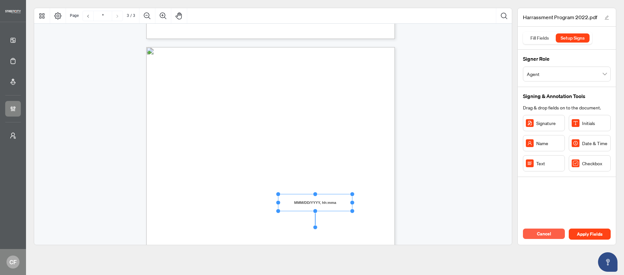
drag, startPoint x: 328, startPoint y: 202, endPoint x: 353, endPoint y: 200, distance: 24.7
click at [353, 200] on div "20. If the Complaint Committee determines that no discrimination or harassment …" at bounding box center [270, 208] width 249 height 322
drag, startPoint x: 241, startPoint y: 204, endPoint x: 261, endPoint y: 202, distance: 19.9
click at [241, 204] on div "20. If the Complaint Committee determines that no discrimination or harassment …" at bounding box center [301, 248] width 311 height 402
drag, startPoint x: 194, startPoint y: 203, endPoint x: 197, endPoint y: 203, distance: 3.6
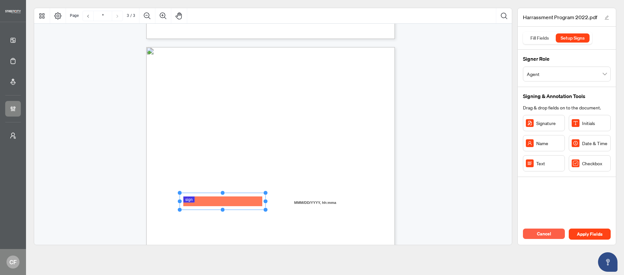
drag, startPoint x: 209, startPoint y: 202, endPoint x: 265, endPoint y: 201, distance: 55.9
click at [265, 201] on circle "Resize, Right" at bounding box center [265, 201] width 4 height 4
click at [249, 201] on rect "Page 3" at bounding box center [224, 201] width 86 height 17
click at [609, 236] on button "Apply Fields" at bounding box center [589, 234] width 42 height 11
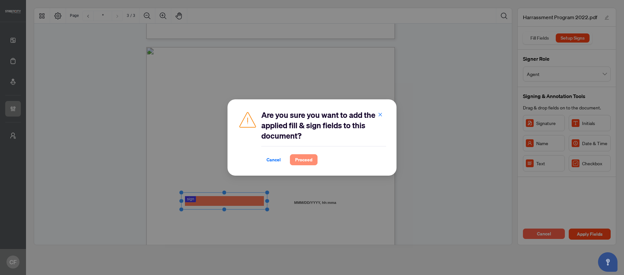
click at [305, 160] on span "Proceed" at bounding box center [303, 160] width 17 height 10
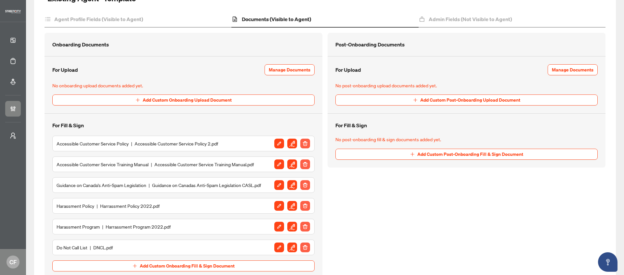
scroll to position [97, 0]
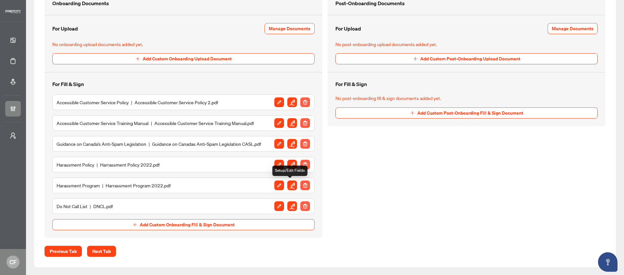
click at [292, 185] on img "button" at bounding box center [292, 186] width 10 height 10
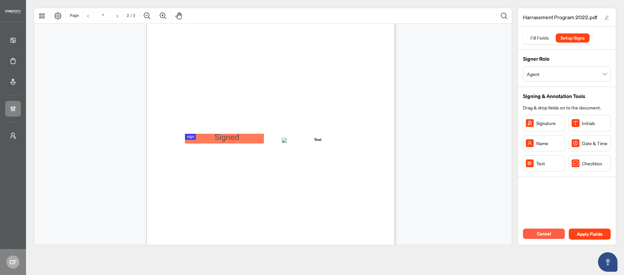
type input "*"
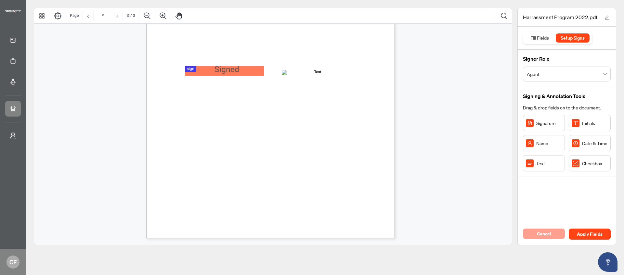
drag, startPoint x: 548, startPoint y: 217, endPoint x: 537, endPoint y: 233, distance: 19.6
click at [537, 233] on div "Harrassment Program 2022.pdf Fill Fields Setup Signs Signer Role Agent Signing …" at bounding box center [566, 126] width 99 height 237
click at [535, 236] on button "Cancel" at bounding box center [544, 234] width 42 height 10
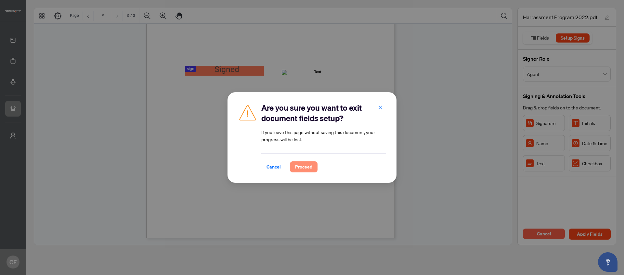
click at [306, 170] on span "Proceed" at bounding box center [303, 167] width 17 height 10
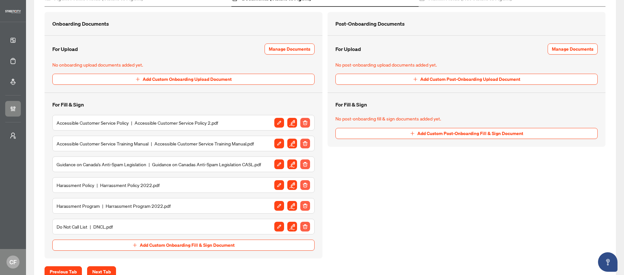
scroll to position [97, 0]
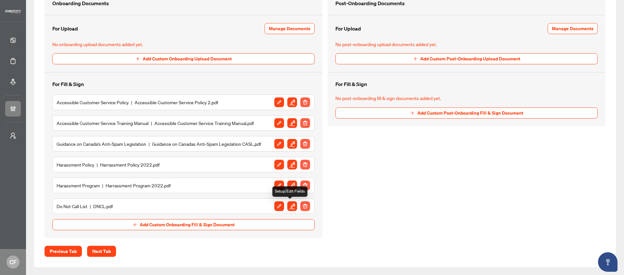
click at [289, 208] on img "button" at bounding box center [292, 206] width 10 height 10
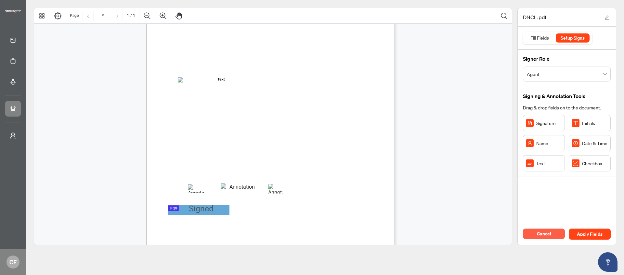
scroll to position [101, 0]
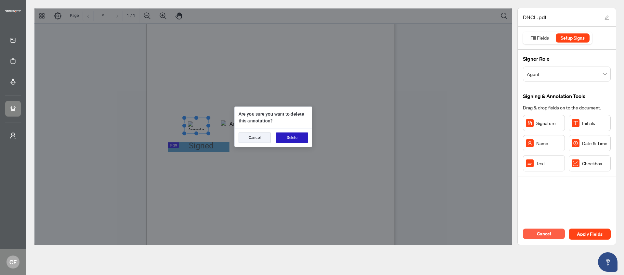
click at [296, 138] on button "Delete" at bounding box center [292, 138] width 32 height 10
click at [292, 139] on button "Delete" at bounding box center [292, 138] width 32 height 10
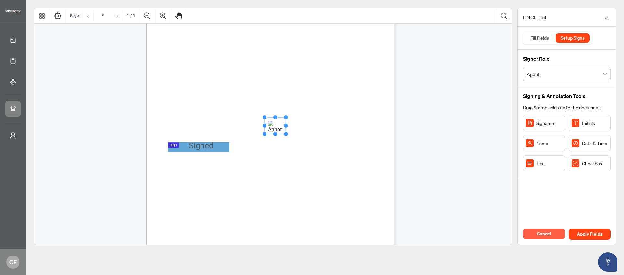
click at [299, 138] on button "Delete" at bounding box center [291, 137] width 31 height 10
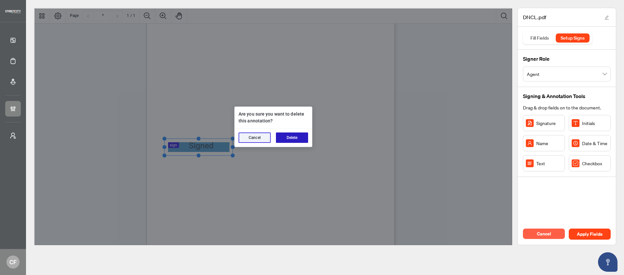
click at [297, 140] on button "Delete" at bounding box center [292, 138] width 32 height 10
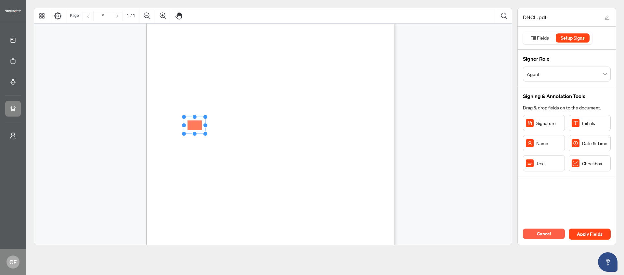
drag, startPoint x: 223, startPoint y: 125, endPoint x: 203, endPoint y: 127, distance: 20.2
click at [203, 127] on icon "Resize, Top Resize, Top, Right Resize, Right Resize, Bottom, Right Resize, Bott…" at bounding box center [195, 125] width 26 height 21
drag, startPoint x: 196, startPoint y: 126, endPoint x: 200, endPoint y: 126, distance: 3.6
click at [199, 126] on rect "Page 1" at bounding box center [196, 125] width 21 height 17
click at [202, 125] on rect "Page 1" at bounding box center [196, 125] width 21 height 17
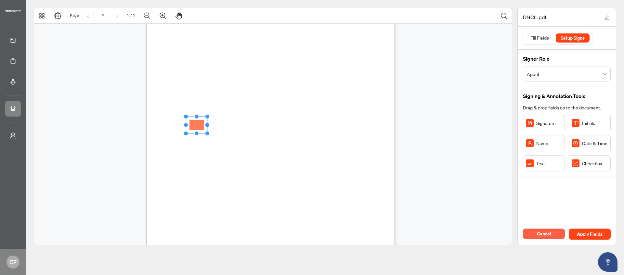
click at [233, 127] on span "Dated this _______ day of _________________, 20____." at bounding box center [218, 129] width 103 height 5
drag, startPoint x: 542, startPoint y: 162, endPoint x: 237, endPoint y: 125, distance: 307.9
drag, startPoint x: 256, startPoint y: 125, endPoint x: 261, endPoint y: 126, distance: 4.3
click at [261, 126] on circle "Resize, Right" at bounding box center [261, 125] width 4 height 4
click at [286, 135] on div "NATIONAL DO NOT CALL LIST (DNCL) Indemnification Agreement Between Independent …" at bounding box center [301, 131] width 311 height 402
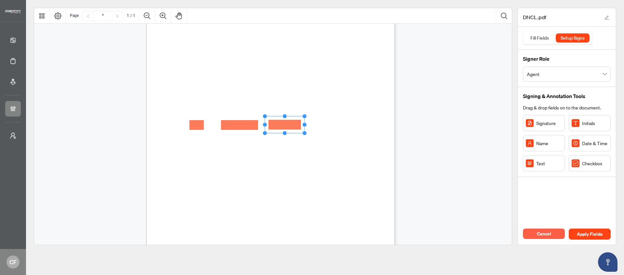
drag, startPoint x: 540, startPoint y: 165, endPoint x: 285, endPoint y: 125, distance: 258.2
click at [287, 125] on rect "Page 1" at bounding box center [285, 124] width 40 height 17
drag, startPoint x: 304, startPoint y: 124, endPoint x: 278, endPoint y: 124, distance: 26.0
click at [278, 124] on icon "Resize, Top Resize, Top, Right Resize, Right Resize, Bottom, Right Resize, Bott…" at bounding box center [276, 124] width 26 height 21
click at [278, 125] on rect "Page 1" at bounding box center [275, 125] width 21 height 17
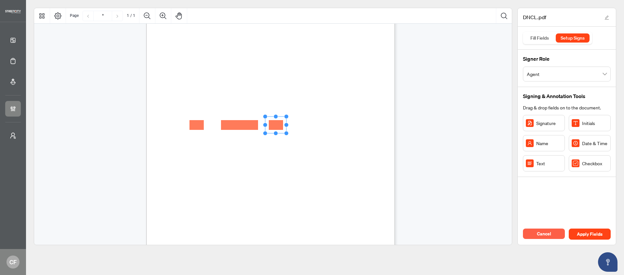
click at [270, 129] on span "Dated this _______ day of _________________, 20____." at bounding box center [218, 129] width 103 height 5
drag, startPoint x: 186, startPoint y: 146, endPoint x: 182, endPoint y: 147, distance: 4.3
drag, startPoint x: 195, startPoint y: 147, endPoint x: 230, endPoint y: 147, distance: 34.8
click at [230, 147] on circle "Resize, Right" at bounding box center [231, 146] width 4 height 4
click at [256, 190] on div "NATIONAL DO NOT CALL LIST (DNCL) Indemnification Agreement Between Independent …" at bounding box center [301, 131] width 311 height 402
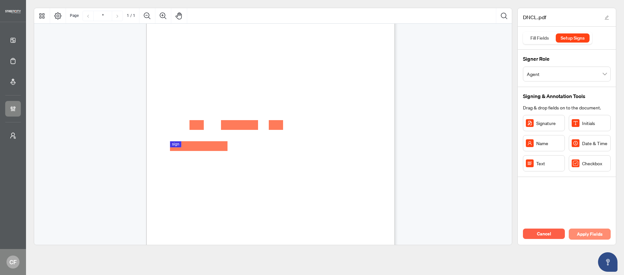
click at [600, 234] on span "Apply Fields" at bounding box center [590, 234] width 26 height 10
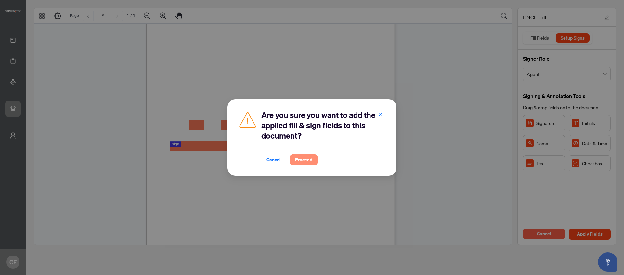
click at [307, 160] on span "Proceed" at bounding box center [303, 160] width 17 height 10
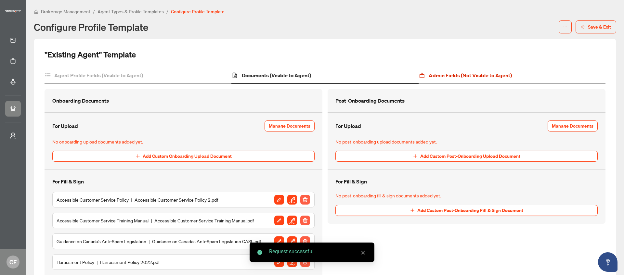
click at [478, 76] on h4 "Admin Fields (Not Visible to Agent)" at bounding box center [469, 75] width 83 height 8
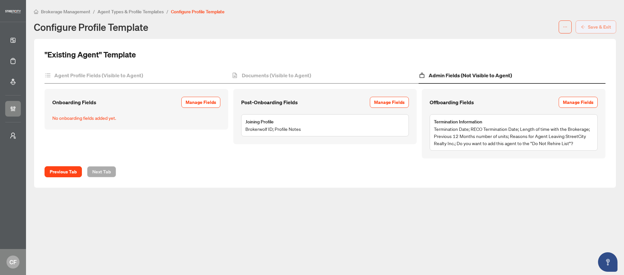
click at [604, 27] on span "Save & Exit" at bounding box center [599, 27] width 23 height 10
